Goal: Task Accomplishment & Management: Manage account settings

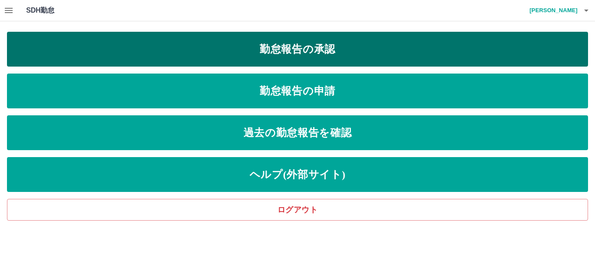
click at [313, 47] on link "勤怠報告の承認" at bounding box center [297, 49] width 581 height 35
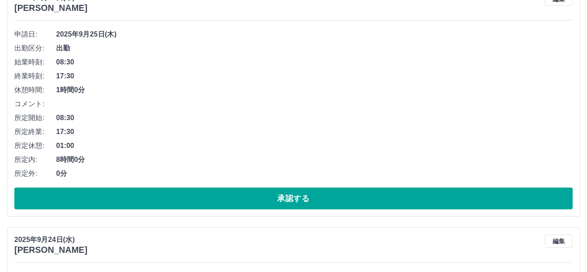
scroll to position [1034, 0]
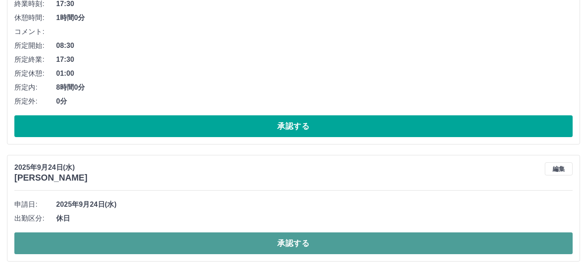
click at [290, 242] on button "承認する" at bounding box center [293, 243] width 558 height 22
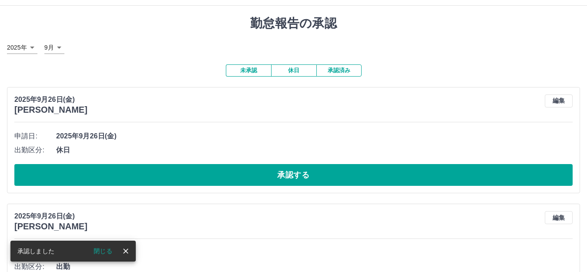
scroll to position [0, 0]
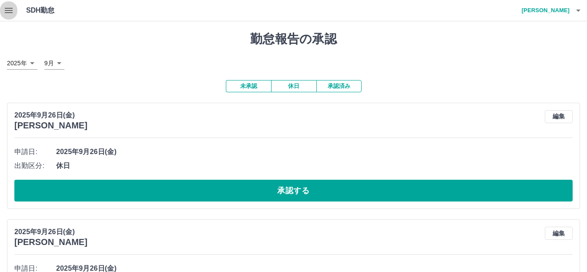
click at [8, 7] on icon "button" at bounding box center [8, 10] width 10 height 10
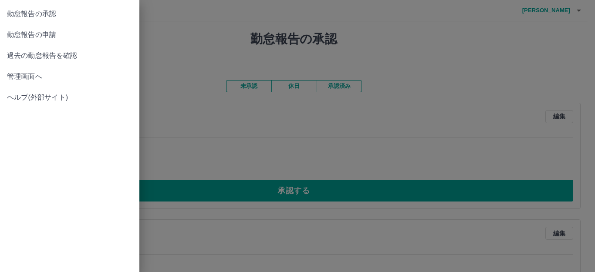
click at [45, 77] on span "管理画面へ" at bounding box center [69, 76] width 125 height 10
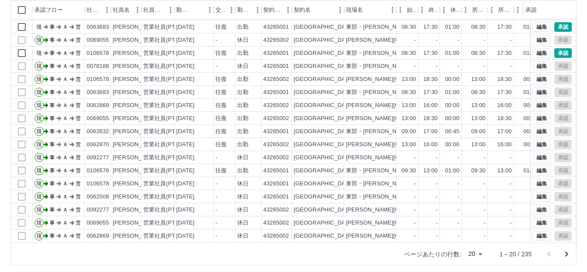
scroll to position [96, 0]
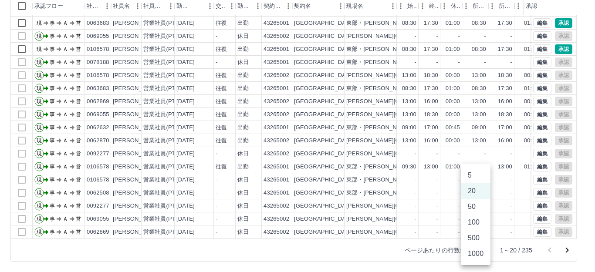
click at [476, 251] on body "SDH勤怠 西舘　優一 勤務実績承認 前月 2025年09月 次月 今月 月選択 承認モード 削除モード 一括承認 列一覧 0 フィルター 行間隔 エクスポー…" at bounding box center [297, 88] width 595 height 368
click at [474, 209] on li "50" at bounding box center [475, 207] width 30 height 16
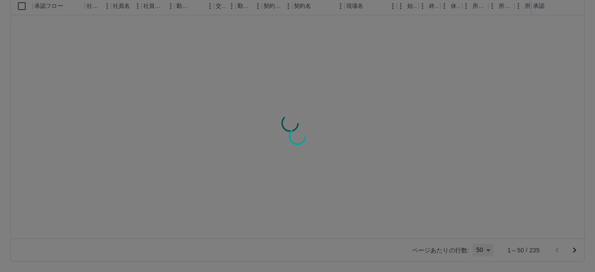
type input "**"
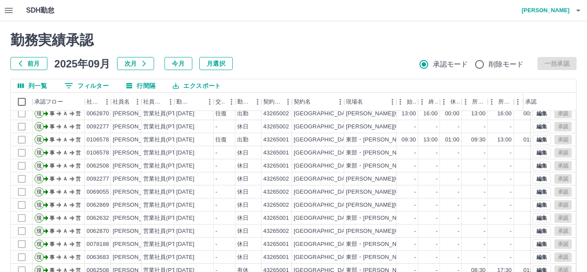
scroll to position [44, 0]
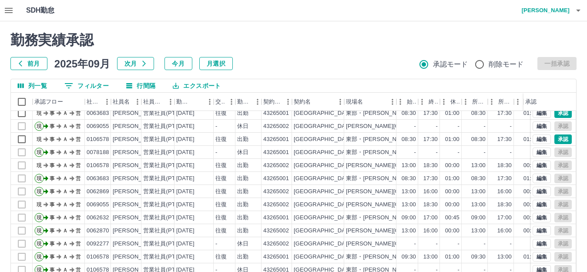
click at [4, 8] on icon "button" at bounding box center [8, 10] width 10 height 10
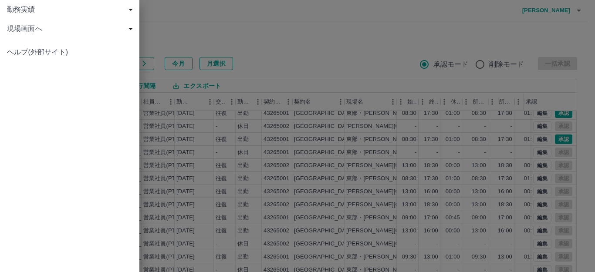
click at [45, 10] on span "勤務実績" at bounding box center [71, 9] width 129 height 10
click at [55, 30] on span "申請一覧" at bounding box center [74, 29] width 117 height 10
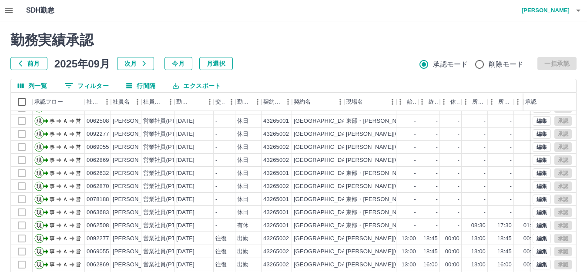
scroll to position [218, 0]
click at [12, 12] on icon "button" at bounding box center [9, 10] width 8 height 5
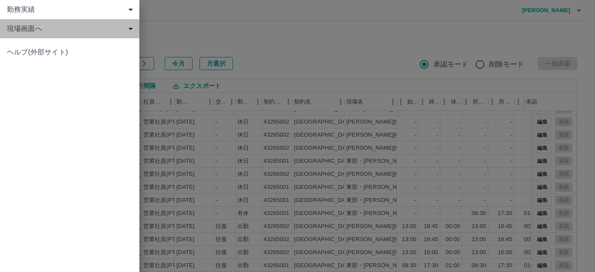
click at [44, 32] on span "現場画面へ" at bounding box center [71, 29] width 129 height 10
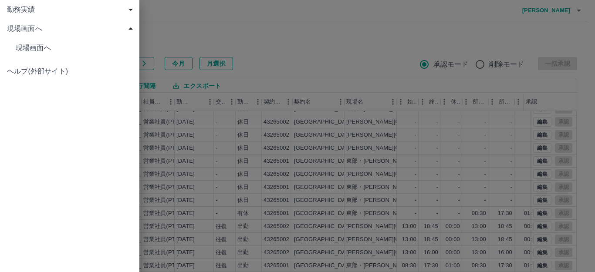
click at [51, 45] on span "現場画面へ" at bounding box center [74, 48] width 117 height 10
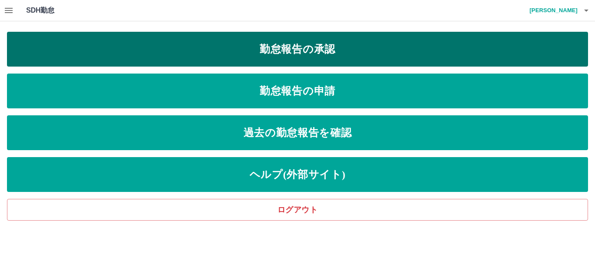
click at [310, 49] on link "勤怠報告の承認" at bounding box center [297, 49] width 581 height 35
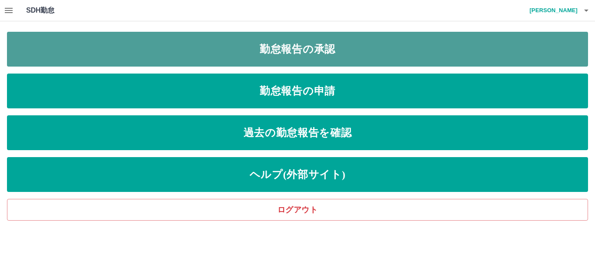
click at [336, 52] on link "勤怠報告の承認" at bounding box center [297, 49] width 581 height 35
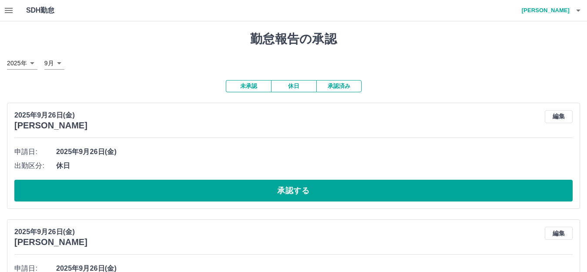
click at [241, 88] on button "未承認" at bounding box center [248, 86] width 45 height 12
click at [252, 86] on button "未承認" at bounding box center [248, 86] width 45 height 12
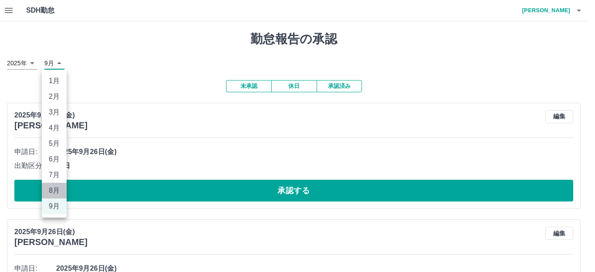
click at [55, 192] on li "8月" at bounding box center [54, 191] width 25 height 16
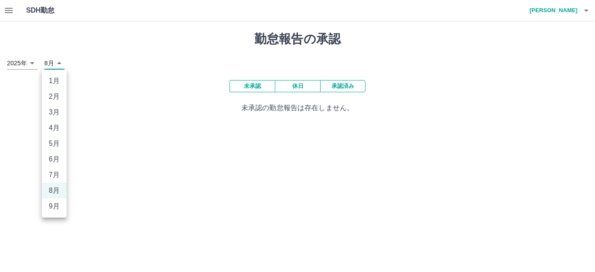
click at [59, 64] on body "SDH勤怠 [PERSON_NAME] 勤怠報告の承認 [DATE] **** 8月 * 未承認 休日 承認済み 未承認の勤怠報告は存在しません。 SDH勤怠…" at bounding box center [297, 62] width 595 height 124
click at [60, 205] on li "9月" at bounding box center [54, 206] width 25 height 16
type input "*"
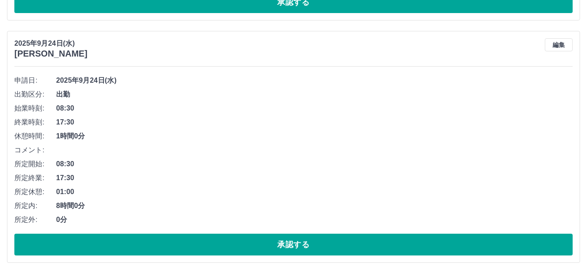
scroll to position [1159, 0]
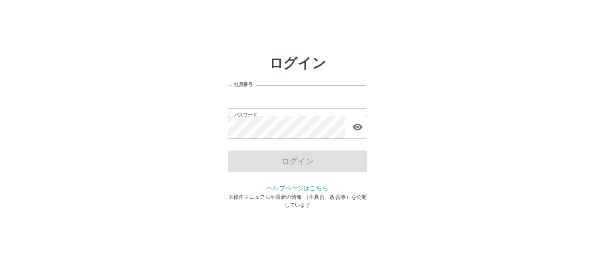
type input "*******"
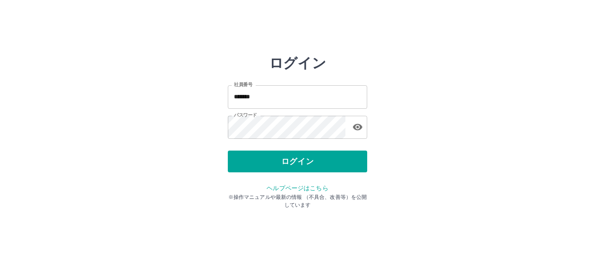
click at [285, 164] on div "ログイン" at bounding box center [297, 162] width 139 height 22
click at [285, 164] on button "ログイン" at bounding box center [297, 162] width 139 height 22
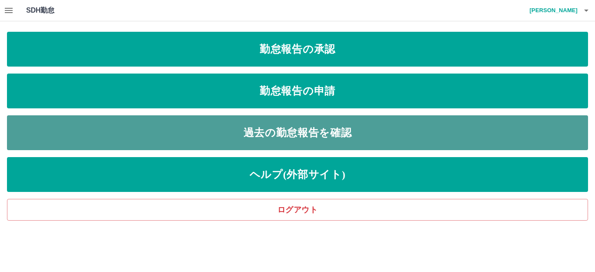
click at [315, 131] on link "過去の勤怠報告を確認" at bounding box center [297, 132] width 581 height 35
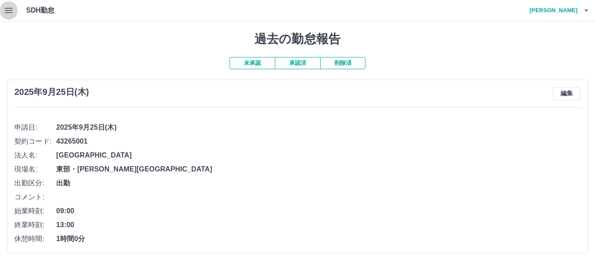
click at [7, 8] on icon "button" at bounding box center [9, 10] width 8 height 5
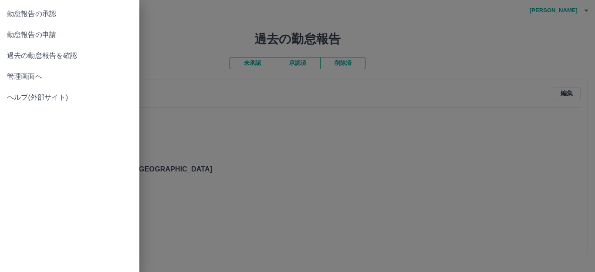
click at [47, 77] on span "管理画面へ" at bounding box center [69, 76] width 125 height 10
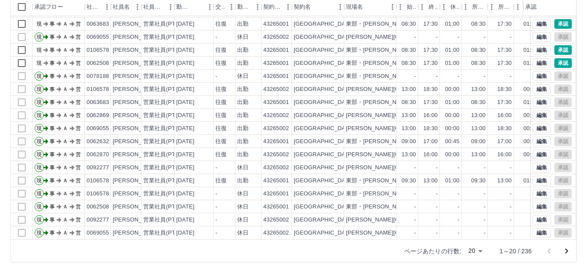
scroll to position [96, 0]
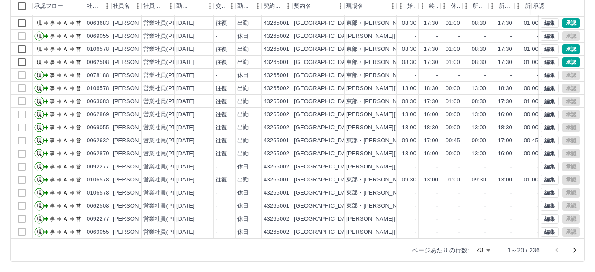
click at [478, 250] on body "SDH勤怠 西舘　優一 勤務実績承認 前月 2025年09月 次月 今月 月選択 承認モード 削除モード 一括承認 列一覧 0 フィルター 行間隔 エクスポー…" at bounding box center [297, 88] width 595 height 368
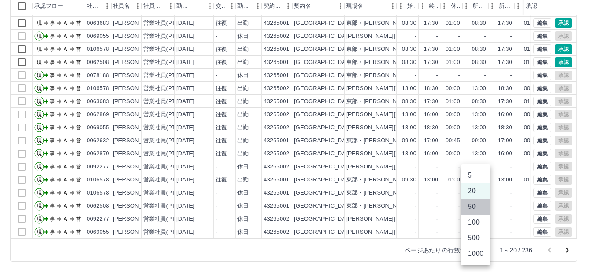
click at [471, 205] on li "50" at bounding box center [475, 207] width 30 height 16
type input "**"
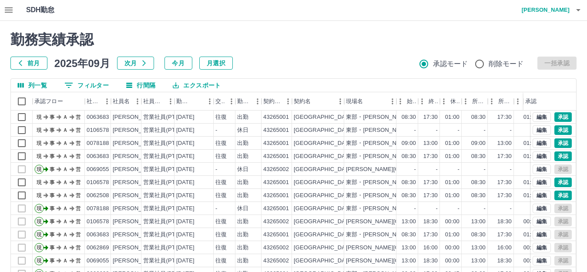
scroll to position [0, 0]
